Goal: Task Accomplishment & Management: Manage account settings

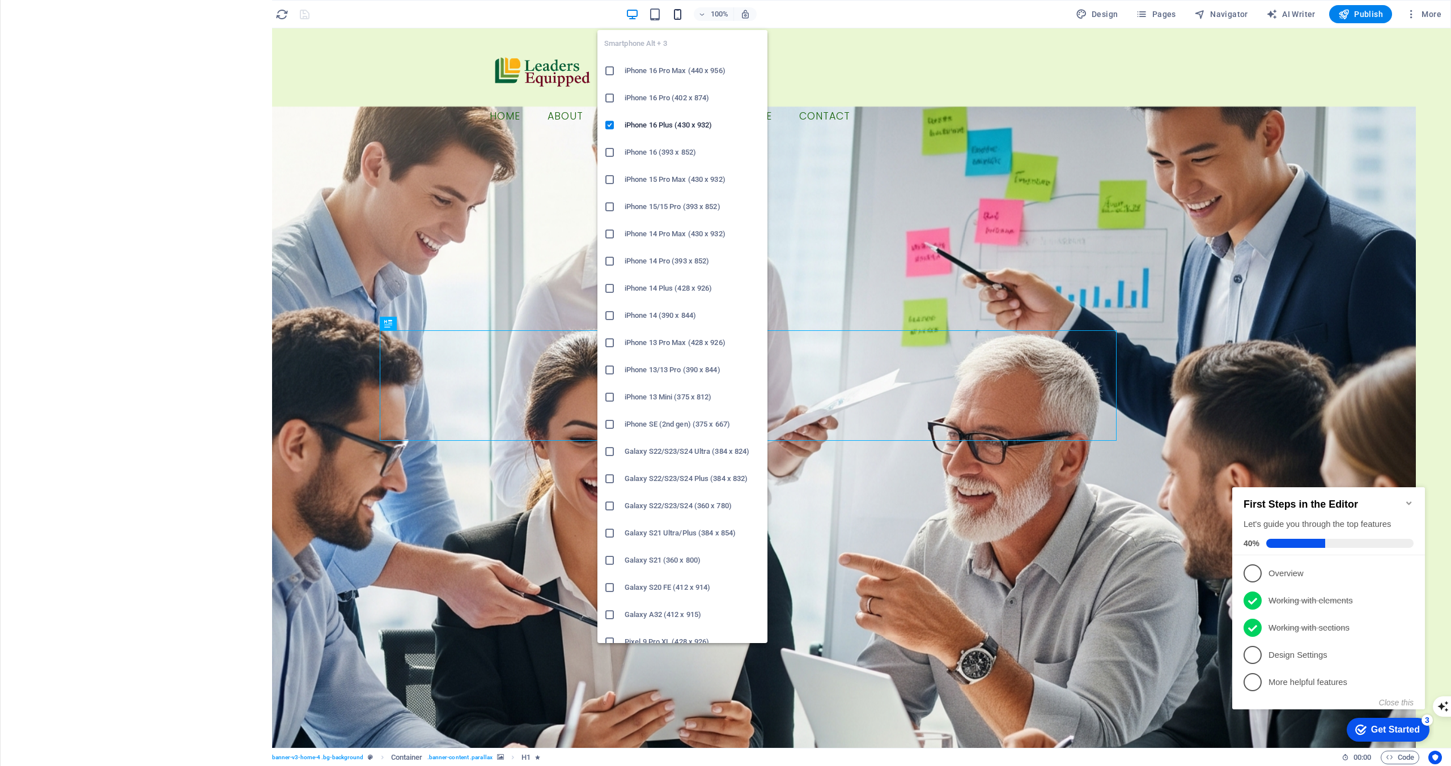
click at [0, 0] on icon "button" at bounding box center [0, 0] width 0 height 0
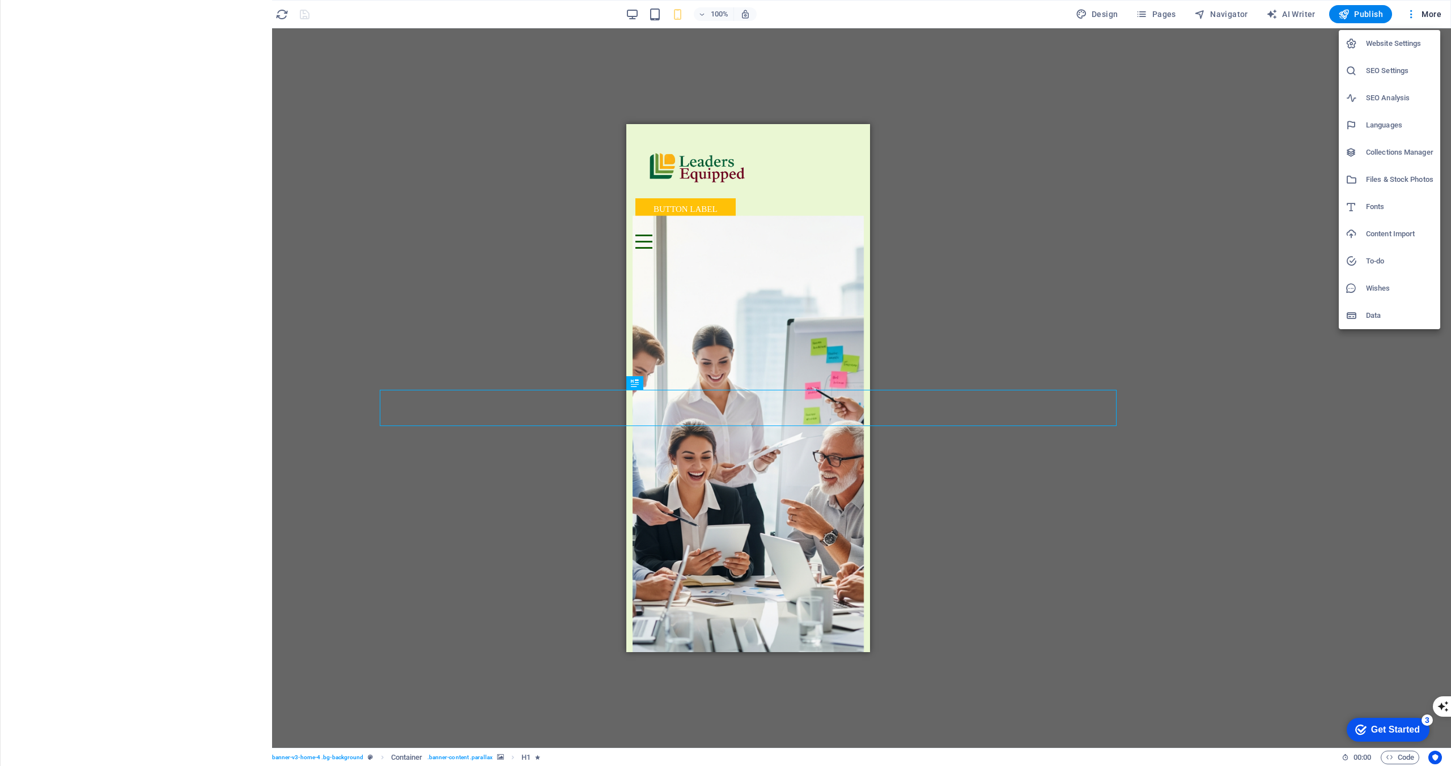
click at [768, 209] on div at bounding box center [725, 383] width 1451 height 766
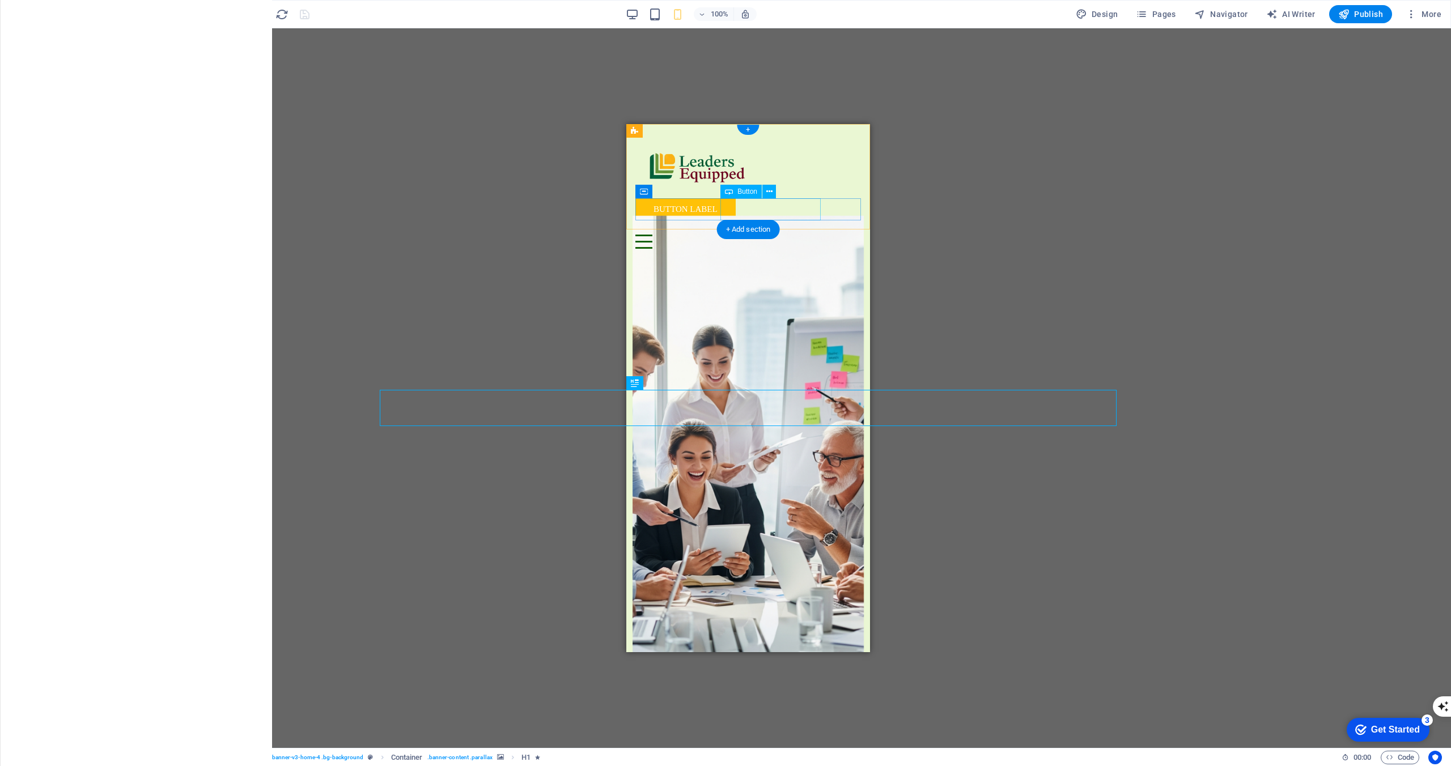
click at [775, 208] on div "Button label" at bounding box center [748, 209] width 226 height 22
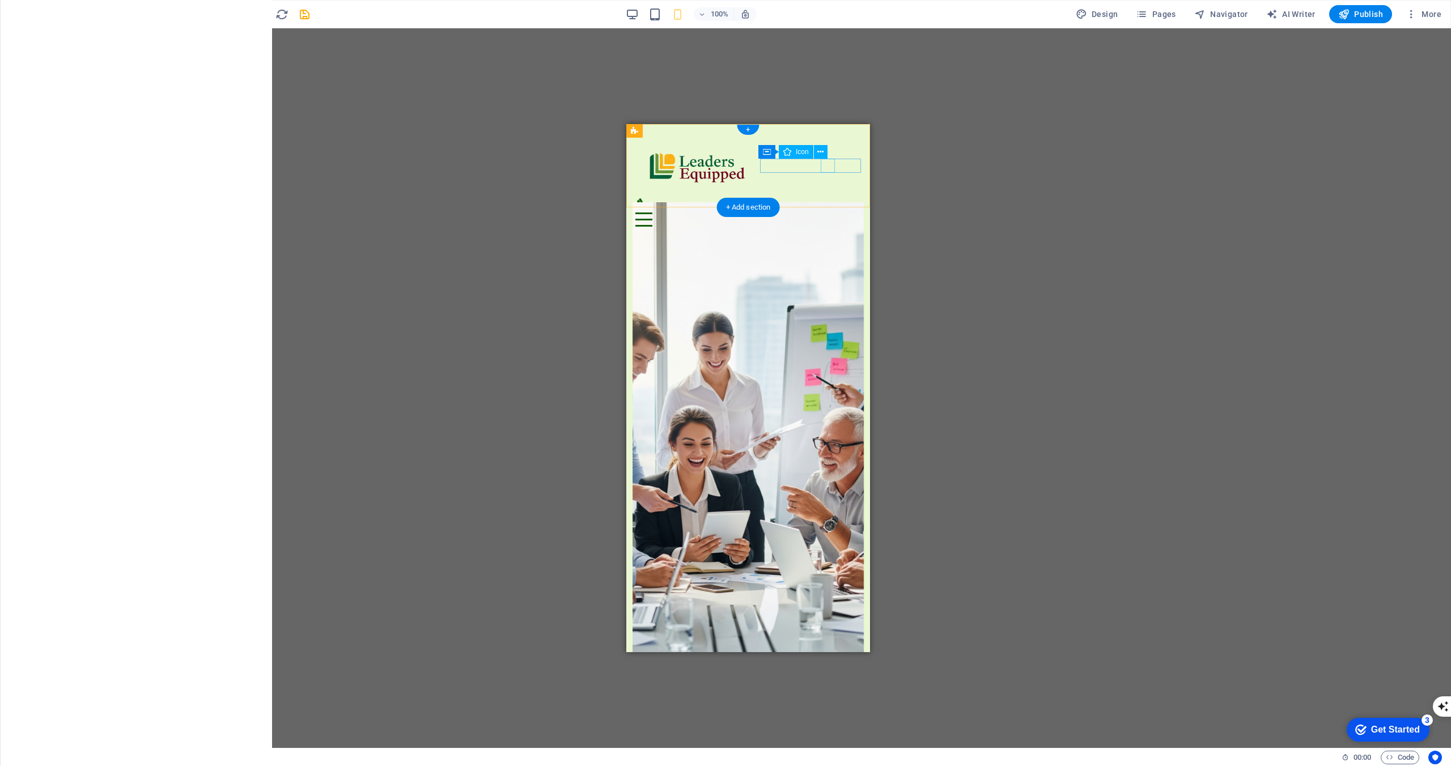
click at [825, 198] on figure at bounding box center [743, 205] width 216 height 14
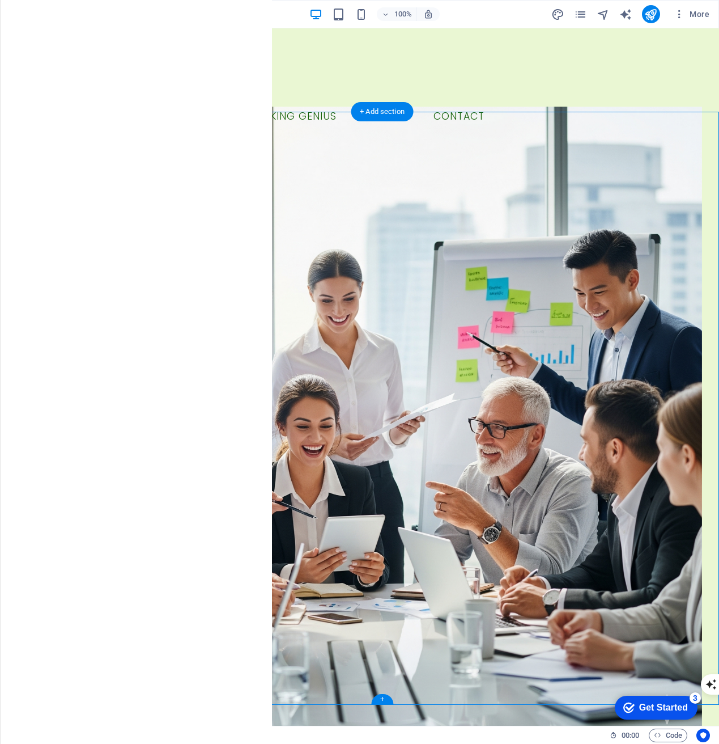
drag, startPoint x: 81, startPoint y: 440, endPoint x: 571, endPoint y: 462, distance: 490.7
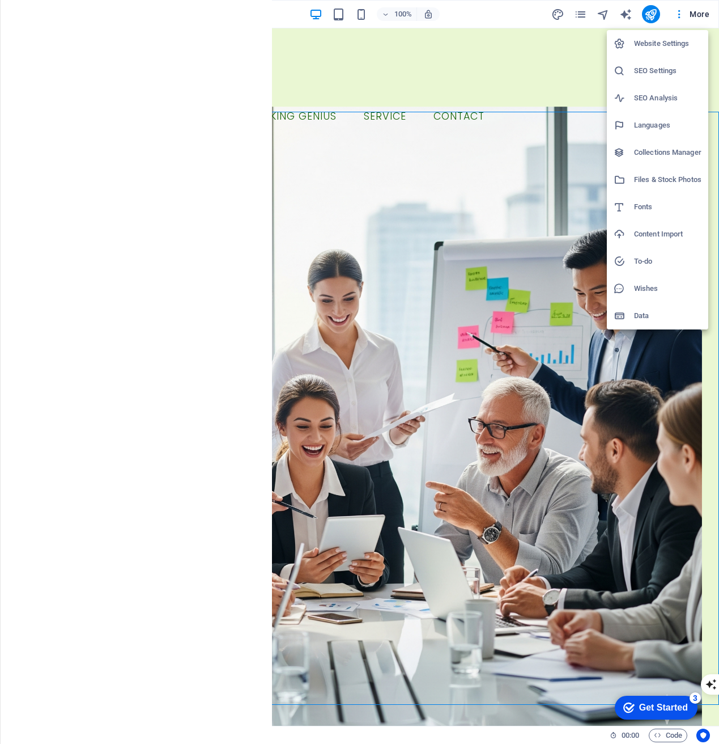
click at [650, 70] on h6 "SEO Settings" at bounding box center [667, 71] width 67 height 14
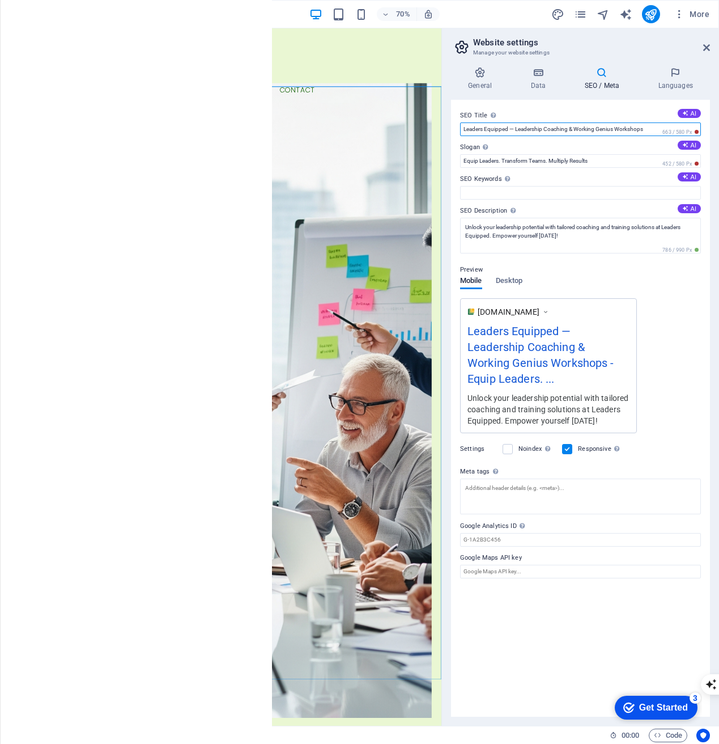
drag, startPoint x: 517, startPoint y: 129, endPoint x: 653, endPoint y: 129, distance: 135.5
click at [653, 129] on input "Leaders Equipped — Leadership Coaching & Working Genius Workshops" at bounding box center [580, 129] width 241 height 14
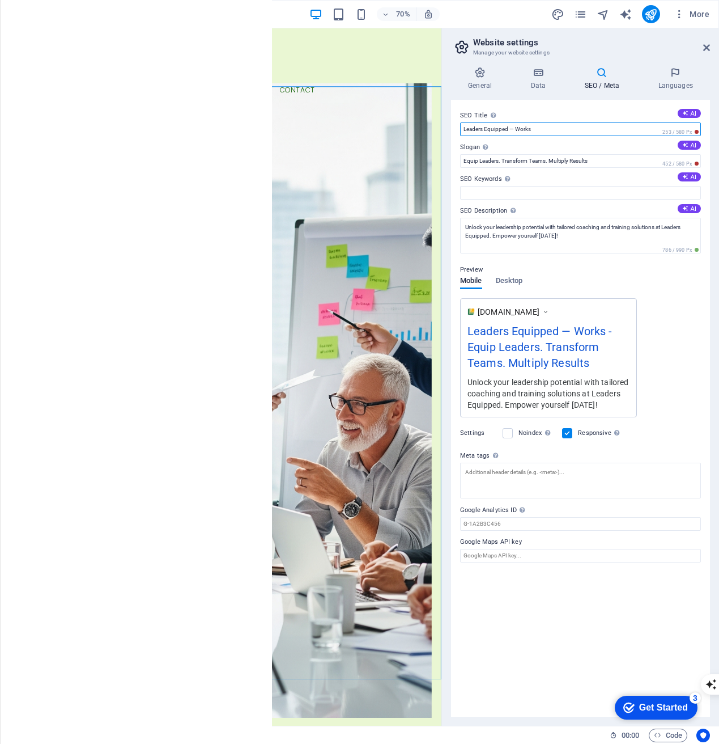
drag, startPoint x: 516, startPoint y: 129, endPoint x: 559, endPoint y: 130, distance: 42.5
click at [559, 130] on input "Leaders Equipped — Works" at bounding box center [580, 129] width 241 height 14
drag, startPoint x: 557, startPoint y: 370, endPoint x: 470, endPoint y: 321, distance: 99.7
click at [470, 319] on div "[DOMAIN_NAME] Leaders Equipped — - Equip Leaders. Transform Teams. Multiply Res…" at bounding box center [548, 357] width 177 height 119
drag, startPoint x: 470, startPoint y: 326, endPoint x: 552, endPoint y: 393, distance: 105.9
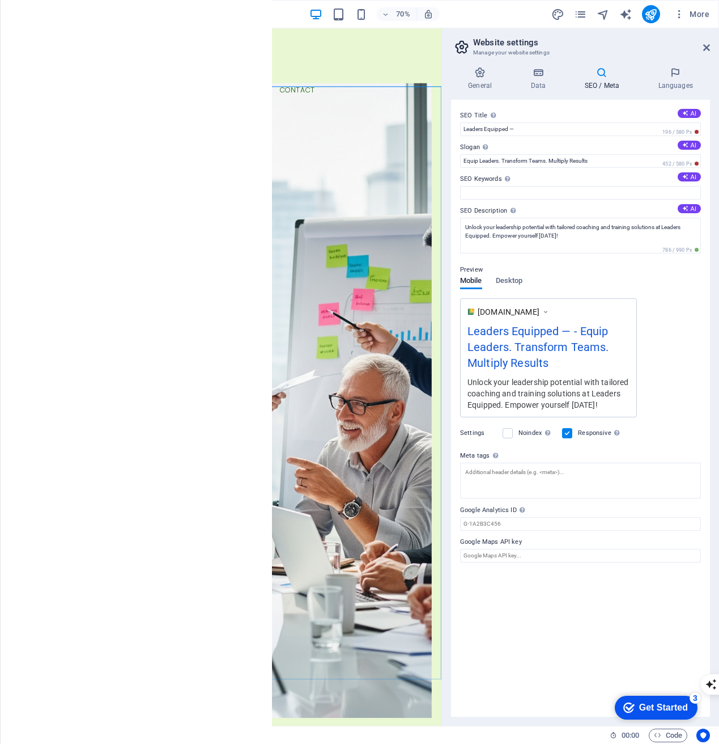
click at [552, 393] on div "[DOMAIN_NAME] Leaders Equipped — - Equip Leaders. Transform Teams. Multiply Res…" at bounding box center [548, 357] width 177 height 119
click at [532, 131] on input "Leaders Equipped —" at bounding box center [580, 129] width 241 height 14
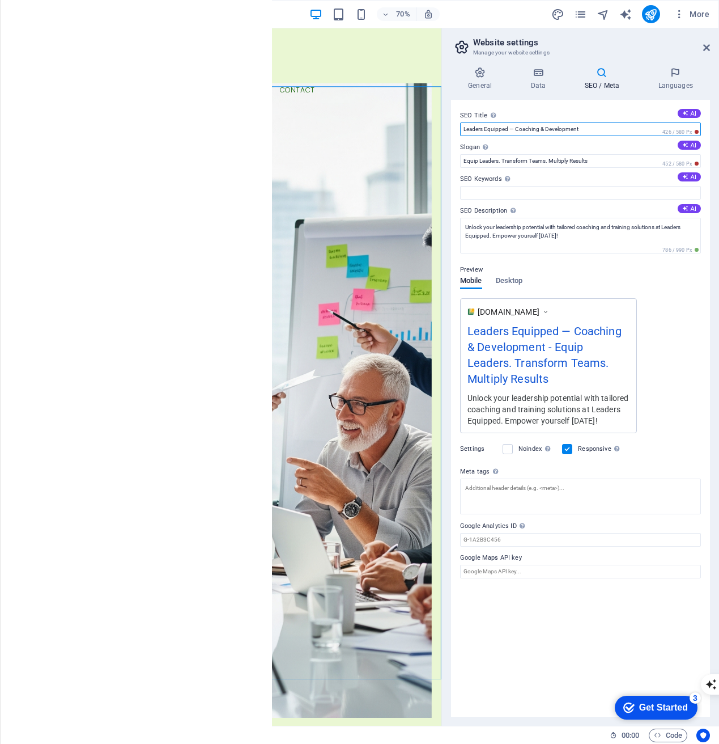
click at [524, 128] on input "Leaders Equipped — Coaching & Development" at bounding box center [580, 129] width 241 height 14
drag, startPoint x: 517, startPoint y: 129, endPoint x: 587, endPoint y: 128, distance: 69.7
click at [587, 128] on input "Leaders Equipped — Workshops & Development" at bounding box center [580, 129] width 241 height 14
type input "Leaders Equipped — Leadership & Team Development"
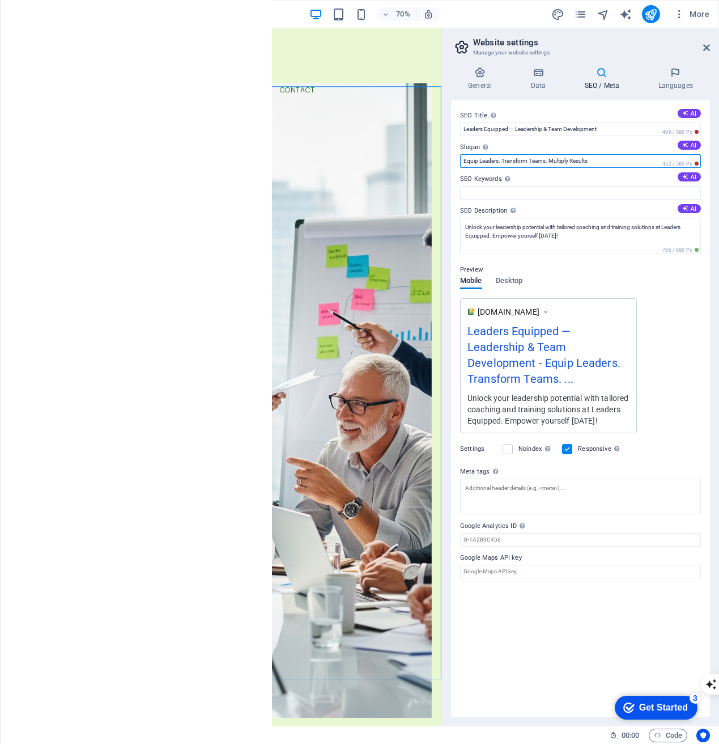
drag, startPoint x: 600, startPoint y: 161, endPoint x: 461, endPoint y: 159, distance: 138.3
click at [461, 159] on input "Equip Leaders. Transform Teams. Multiply Results" at bounding box center [580, 161] width 241 height 14
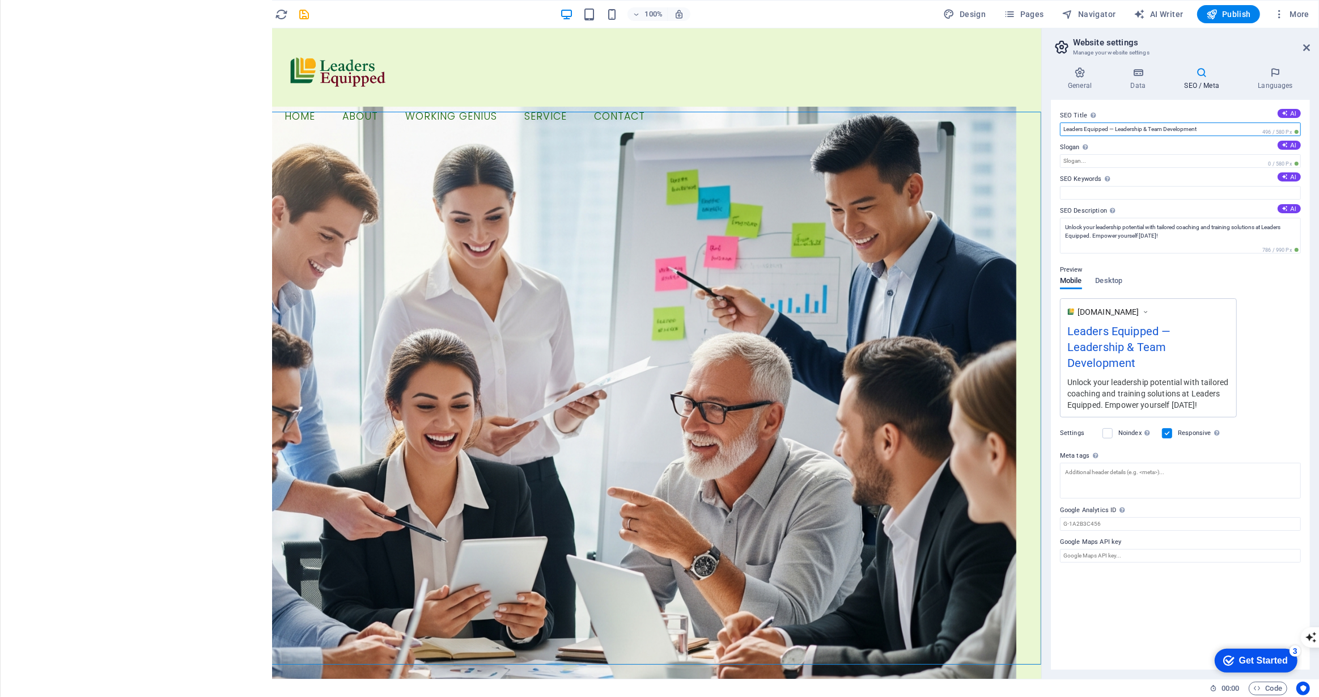
drag, startPoint x: 1218, startPoint y: 128, endPoint x: 1042, endPoint y: 125, distance: 176.3
click at [1042, 125] on aside "Website settings Manage your website settings General Data SEO / Meta Languages…" at bounding box center [1180, 353] width 278 height 650
click at [1145, 358] on div "Leaders Equipped — Leadership & Team Development" at bounding box center [1148, 349] width 162 height 54
click at [1119, 160] on input "Slogan The slogan of your website. AI" at bounding box center [1180, 161] width 241 height 14
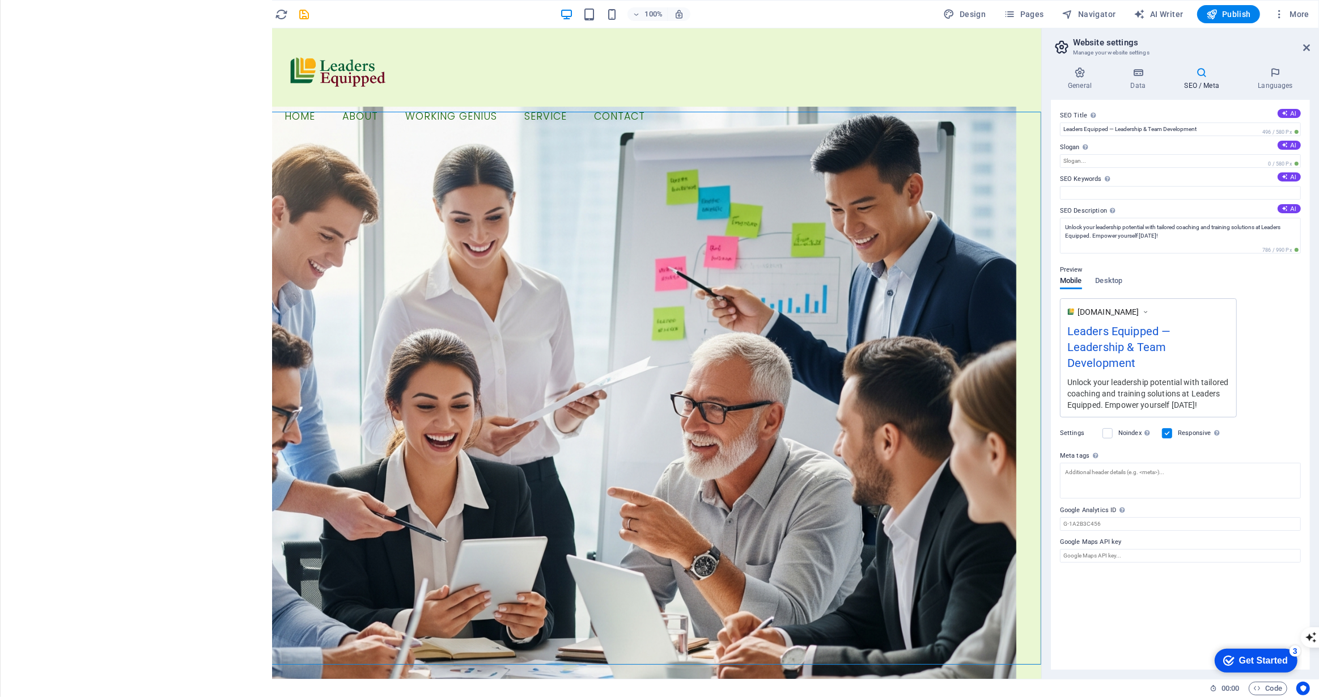
click at [1161, 266] on div "Preview" at bounding box center [1180, 270] width 241 height 14
click at [1084, 158] on input "Slogan The slogan of your website. AI" at bounding box center [1180, 161] width 241 height 14
click at [1092, 263] on div "Preview" at bounding box center [1180, 270] width 241 height 14
click at [1078, 161] on input "Slogan The slogan of your website. AI" at bounding box center [1180, 161] width 241 height 14
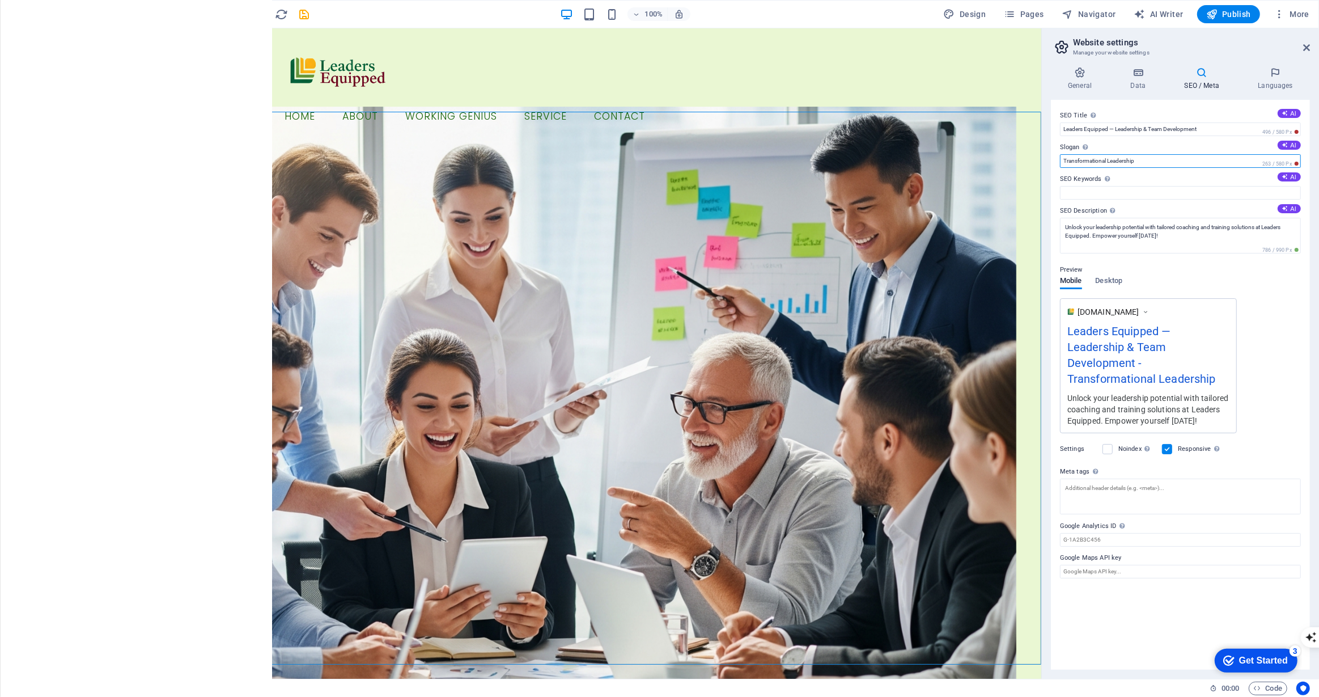
type input "Transformational Leadership"
click at [1156, 268] on div "Preview" at bounding box center [1180, 270] width 241 height 14
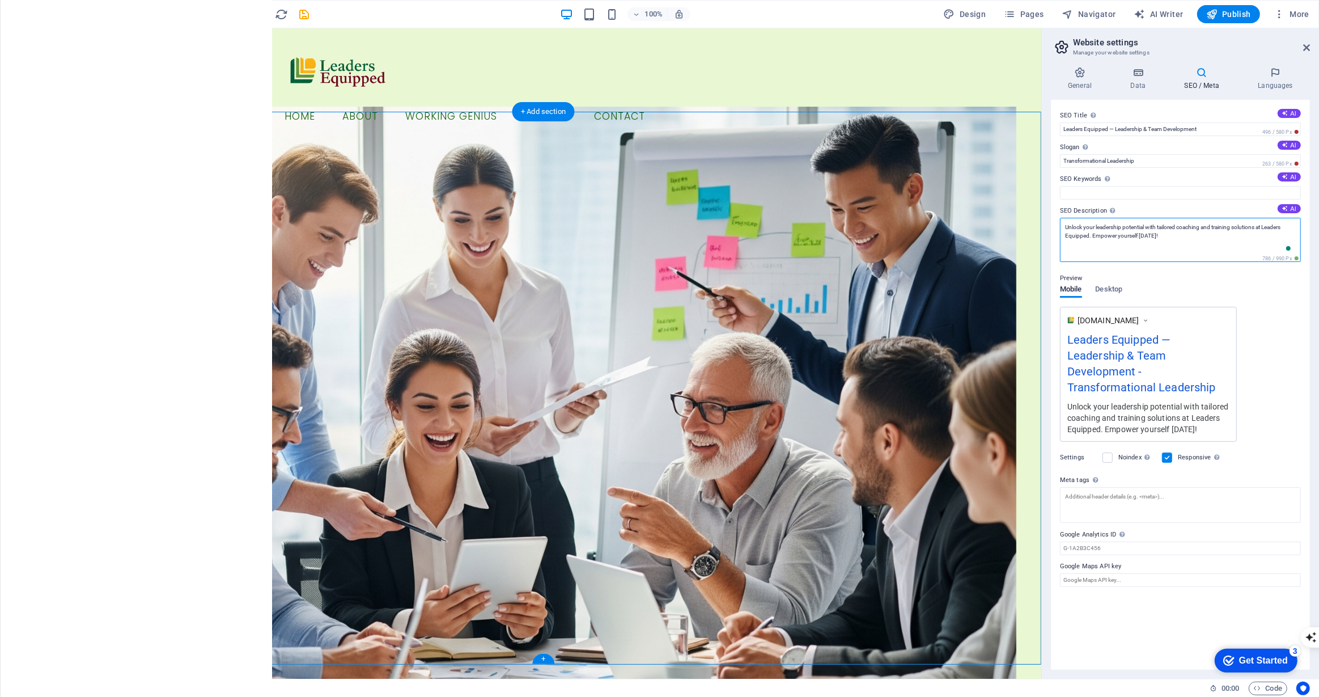
drag, startPoint x: 1201, startPoint y: 265, endPoint x: 1088, endPoint y: 243, distance: 115.9
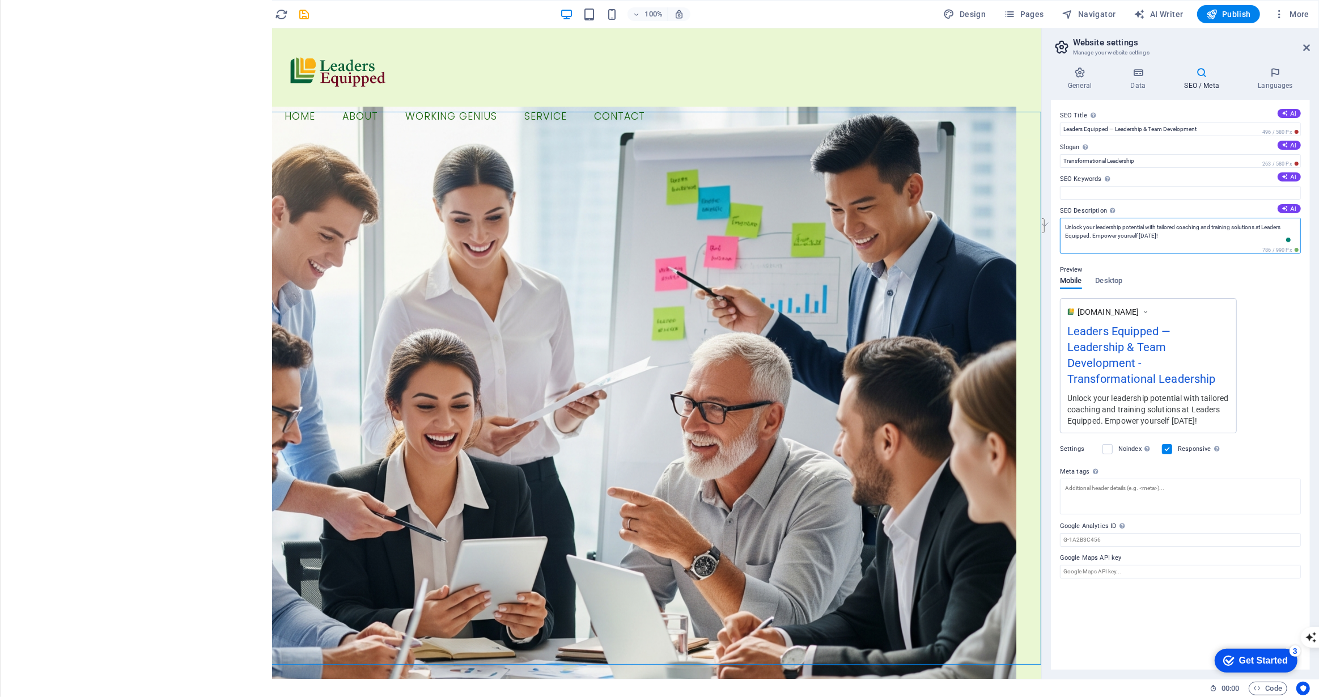
click at [1187, 226] on textarea "Unlock your leadership potential with tailored coaching and training solutions …" at bounding box center [1180, 236] width 241 height 36
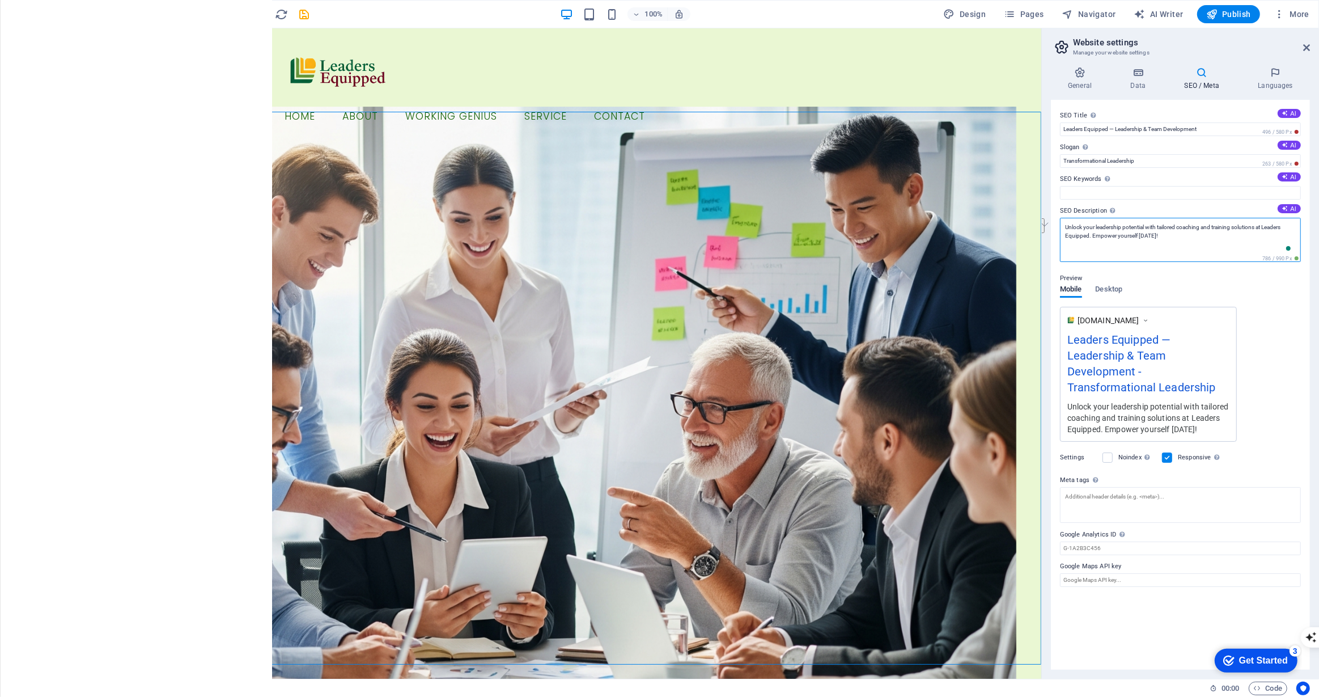
click at [1187, 226] on textarea "Unlock your leadership potential with tailored coaching and training solutions …" at bounding box center [1180, 240] width 241 height 44
click at [1191, 225] on textarea "Unlock your leadership potential with tailored workshops and training solutions…" at bounding box center [1180, 240] width 241 height 44
click at [1243, 228] on textarea "Unlock your leadership potential with tailored solution and training solutions …" at bounding box center [1180, 240] width 241 height 44
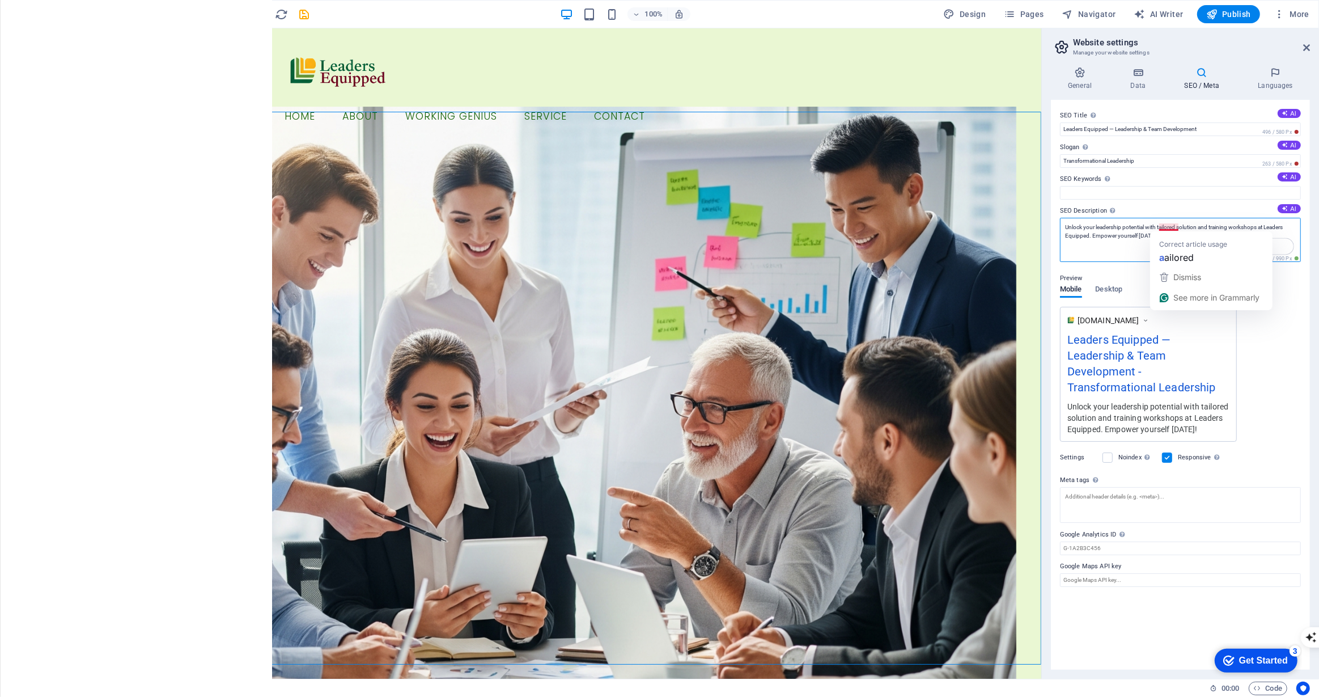
click at [1162, 228] on textarea "Unlock your leadership potential with tailored solution and training workshops …" at bounding box center [1180, 240] width 241 height 44
click at [1198, 237] on textarea "Unlock your leadership potential with tailored solution and training workshops …" at bounding box center [1180, 240] width 241 height 44
type textarea "Unlock your leadership potential with tailored solutions and training workshops…"
click at [1142, 516] on textarea "Meta tags Enter HTML code here that will be placed inside the tags of your webs…" at bounding box center [1180, 505] width 241 height 36
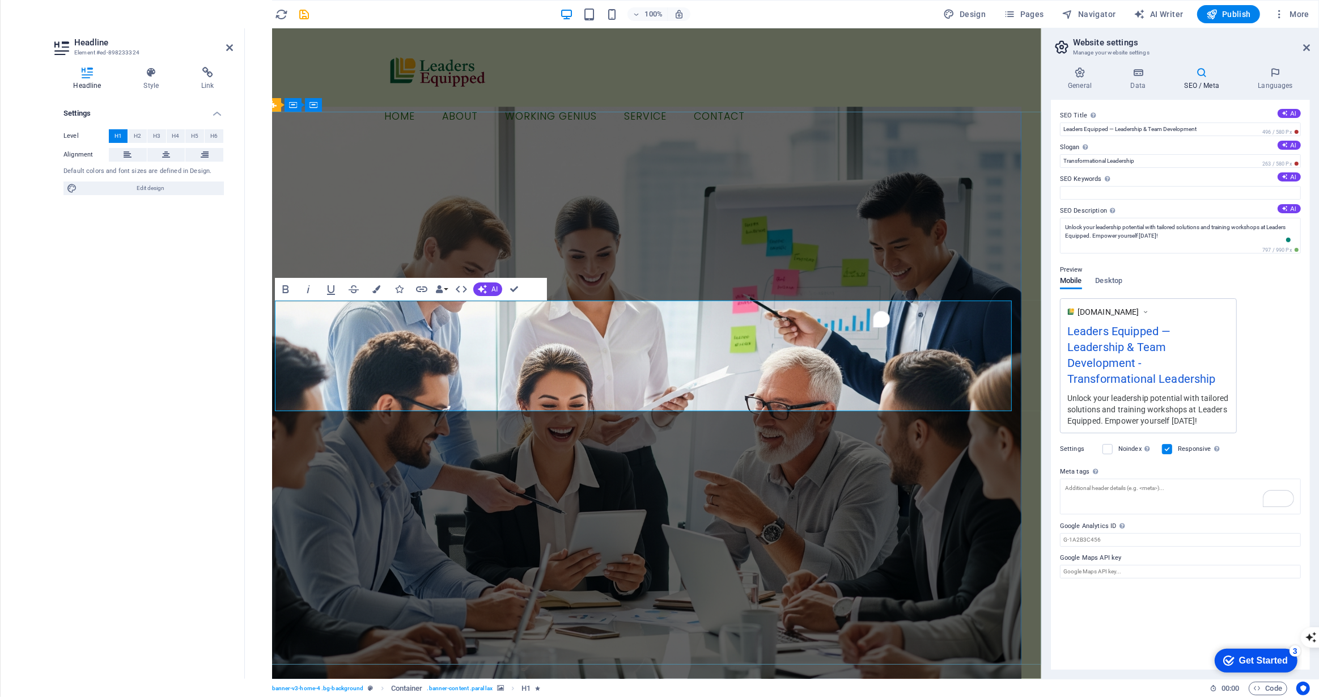
click at [523, 604] on figure at bounding box center [642, 403] width 757 height 592
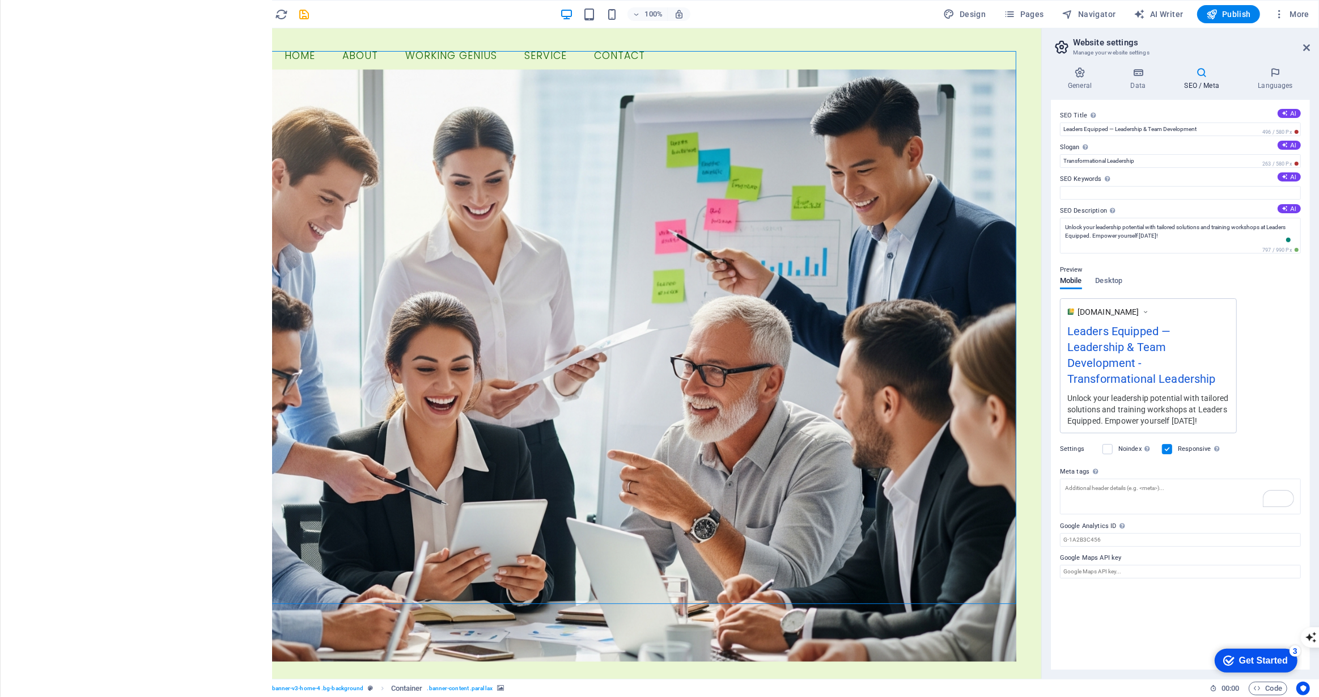
scroll to position [64, 0]
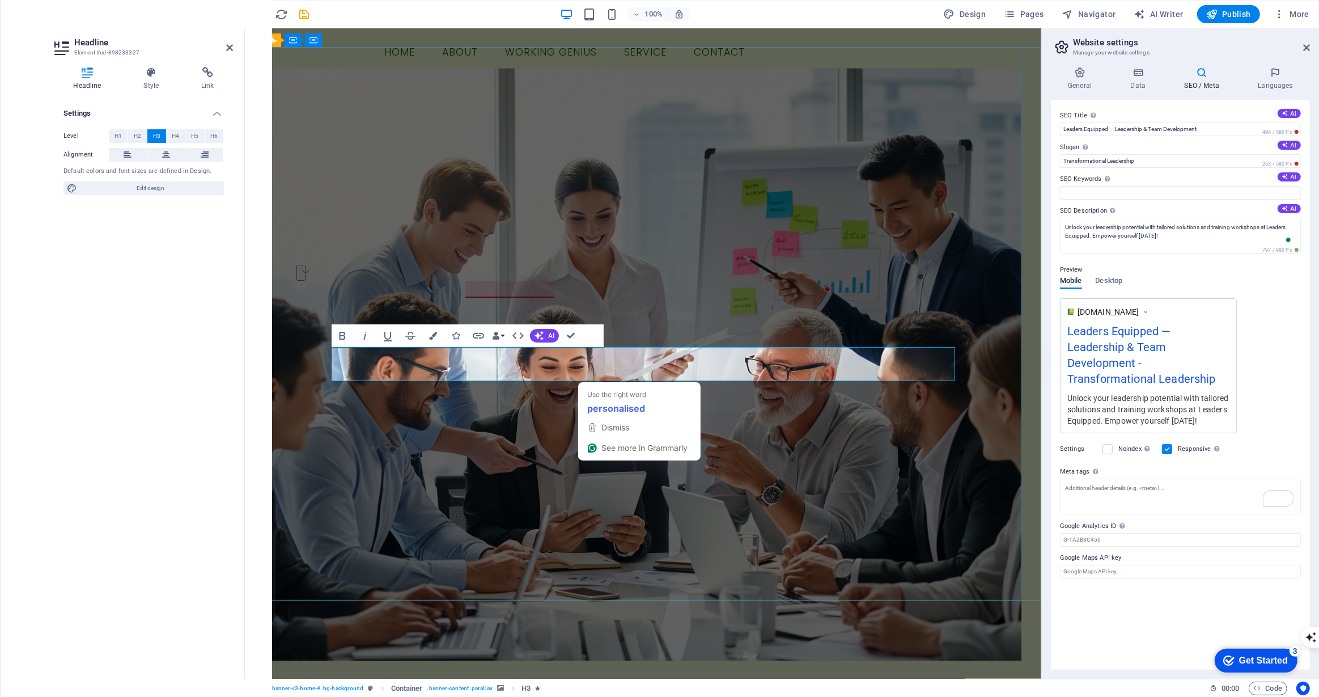
drag, startPoint x: 773, startPoint y: 374, endPoint x: 588, endPoint y: 371, distance: 185.4
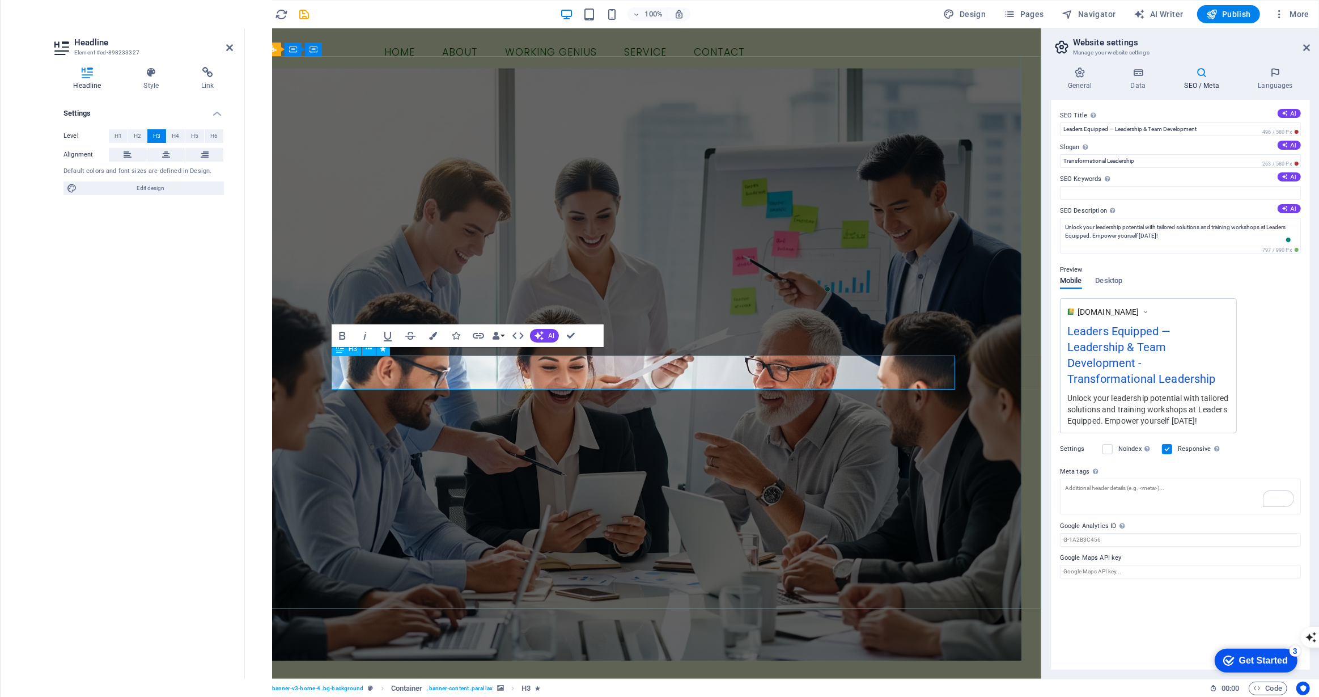
scroll to position [56, 0]
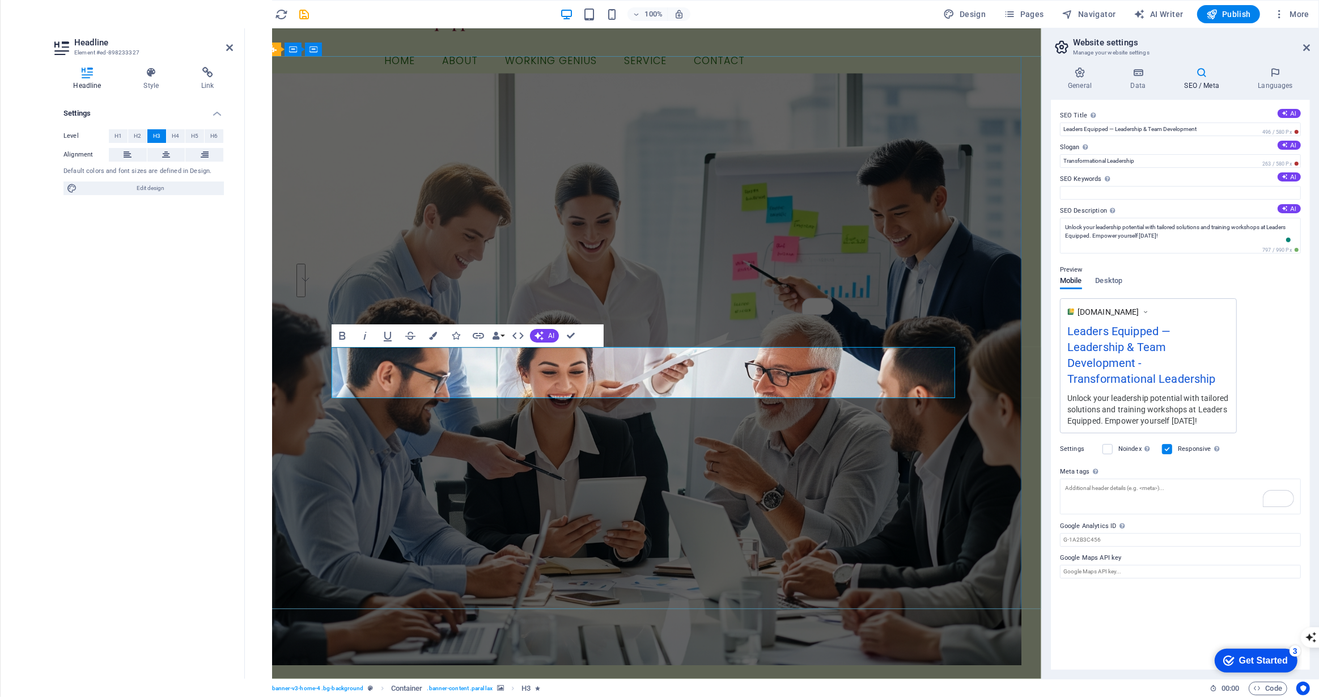
drag, startPoint x: 682, startPoint y: 392, endPoint x: 904, endPoint y: 374, distance: 222.3
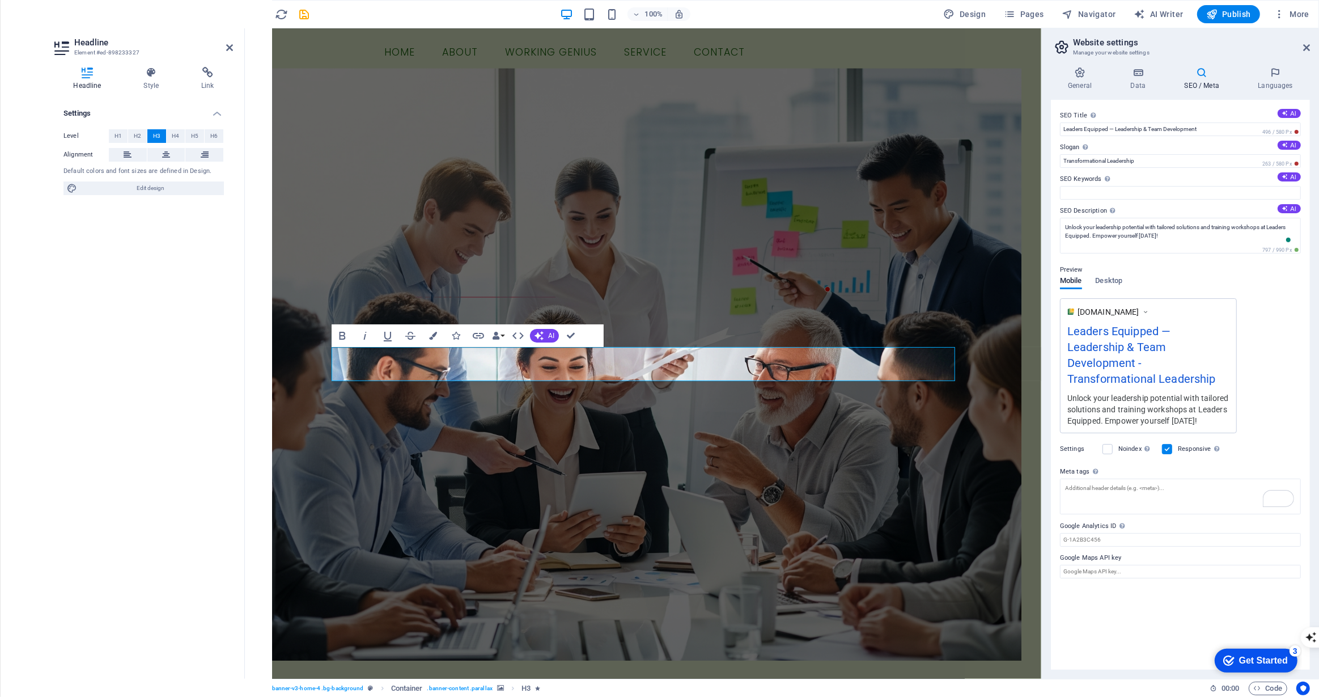
click at [895, 471] on figure at bounding box center [642, 364] width 757 height 592
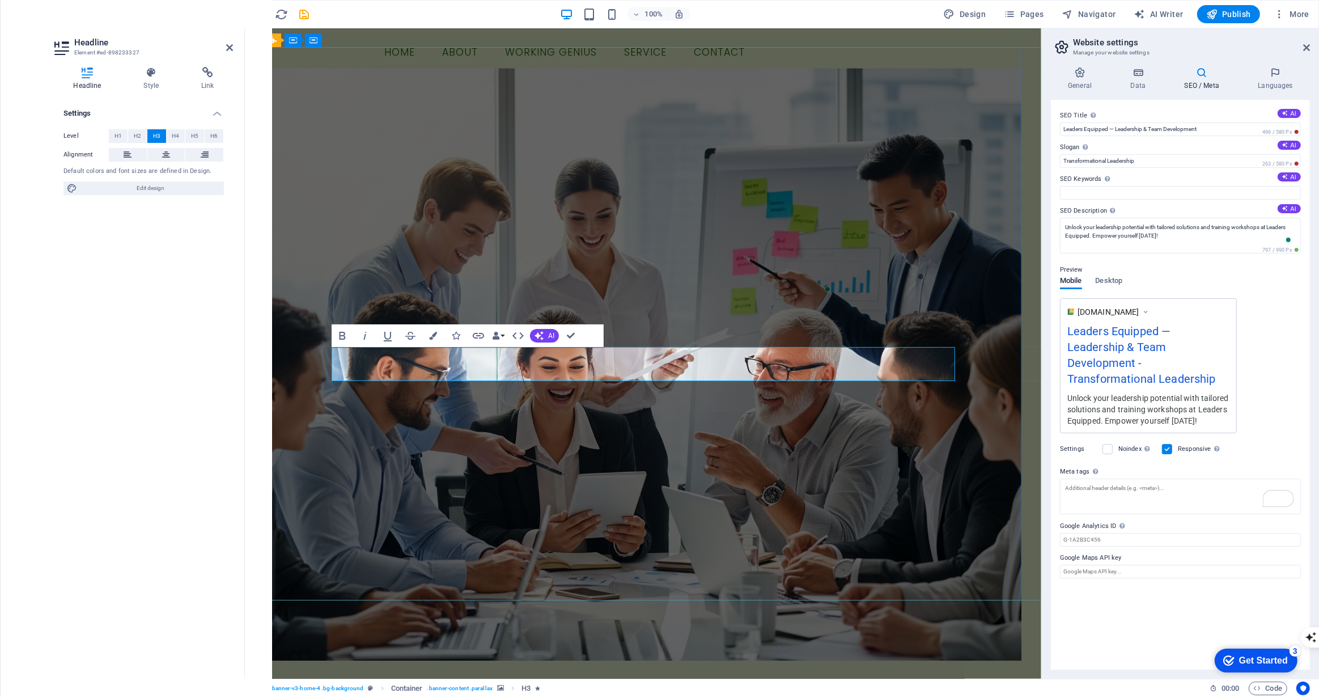
click at [755, 441] on figure at bounding box center [642, 364] width 757 height 592
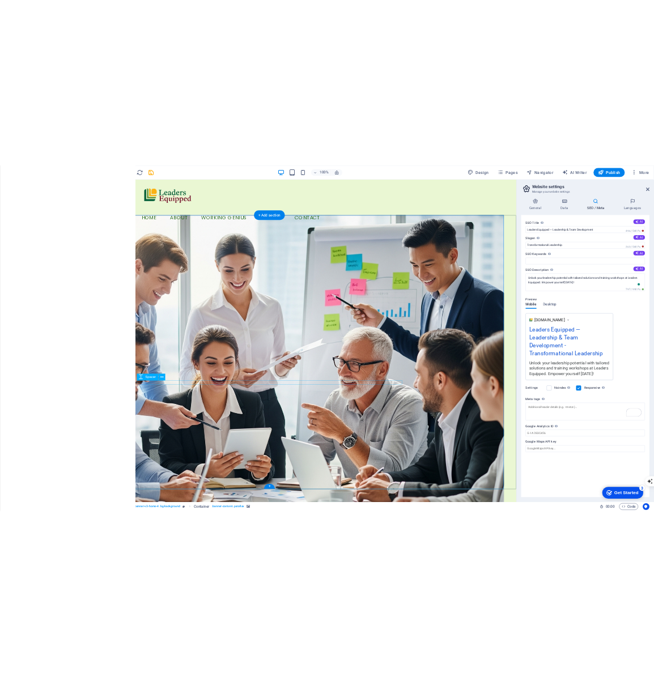
scroll to position [12, 0]
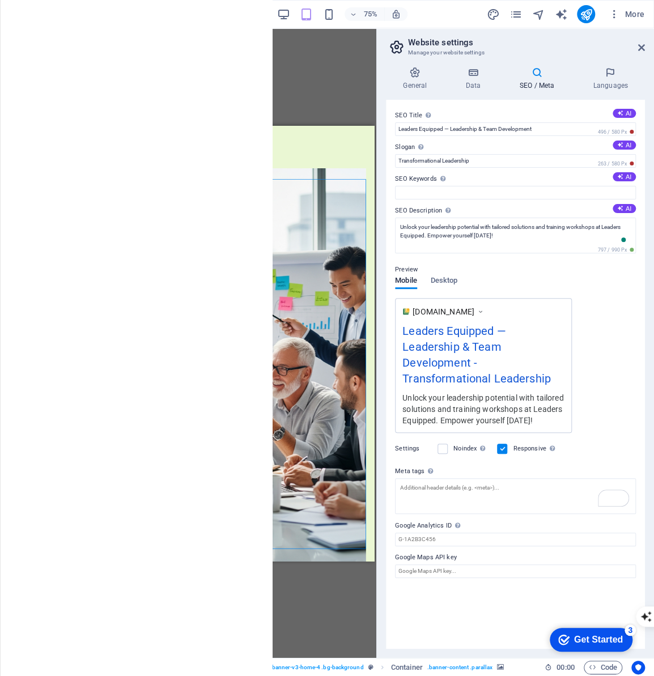
click at [646, 45] on aside "Website settings Manage your website settings General Data SEO / Meta Languages…" at bounding box center [515, 343] width 278 height 630
click at [642, 46] on icon at bounding box center [641, 47] width 7 height 9
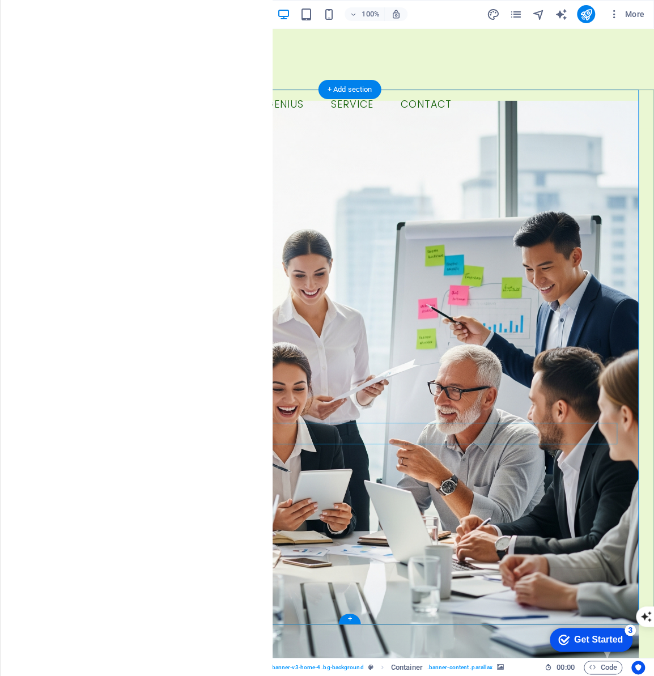
scroll to position [34, 0]
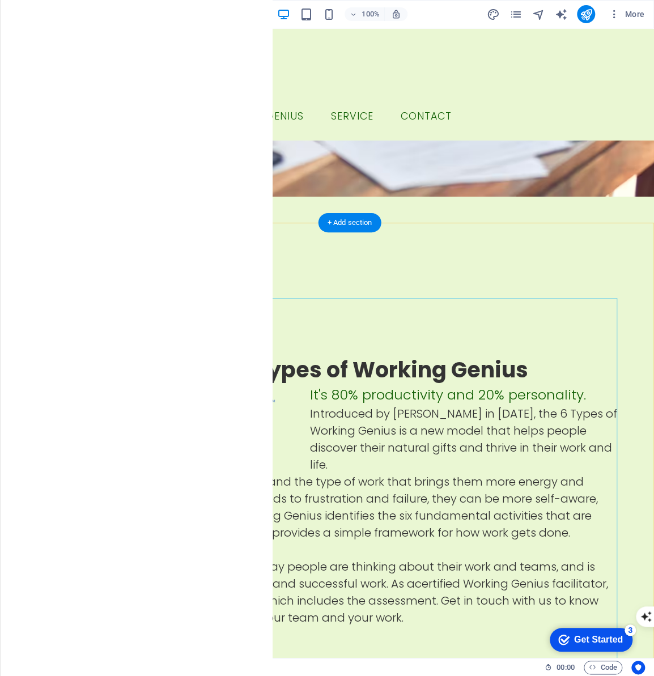
scroll to position [1258, 0]
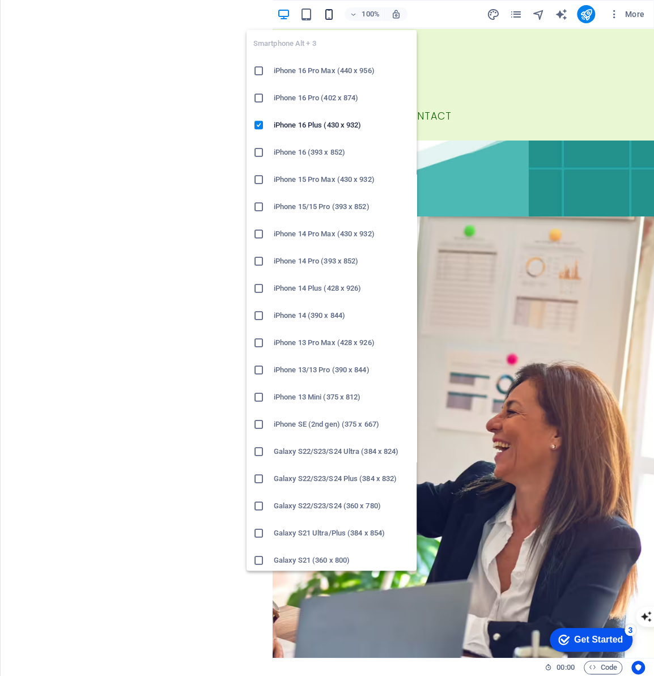
click at [329, 13] on icon "button" at bounding box center [328, 14] width 13 height 13
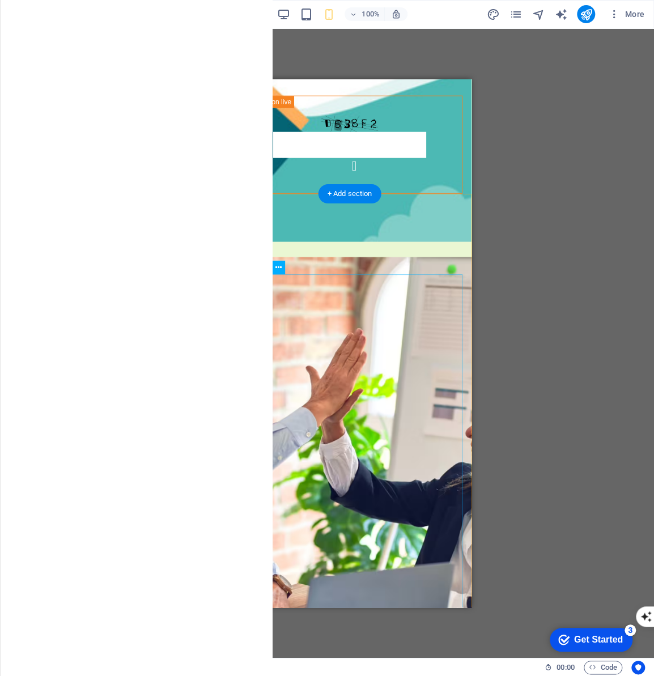
drag, startPoint x: 440, startPoint y: 479, endPoint x: 418, endPoint y: 477, distance: 22.8
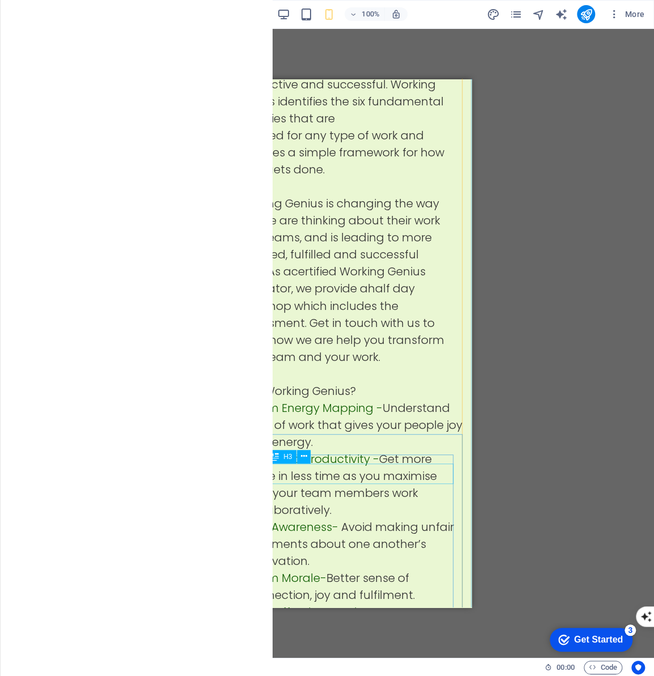
scroll to position [2469, 0]
